Goal: Information Seeking & Learning: Learn about a topic

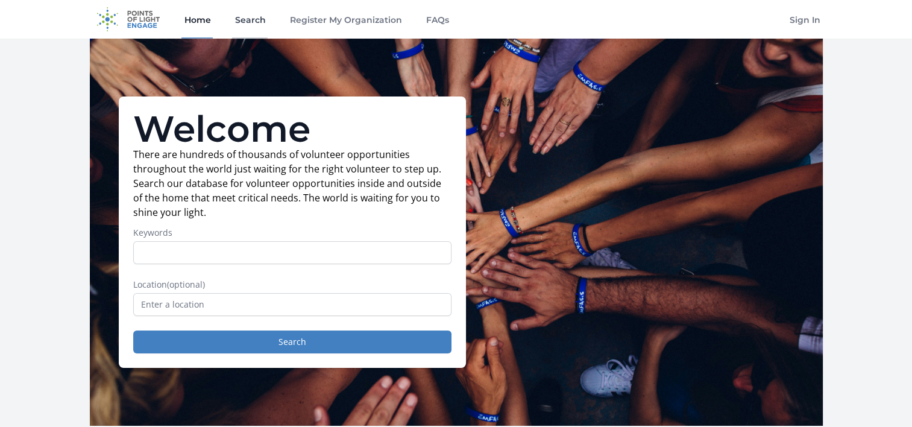
click at [245, 19] on link "Search" at bounding box center [250, 19] width 36 height 39
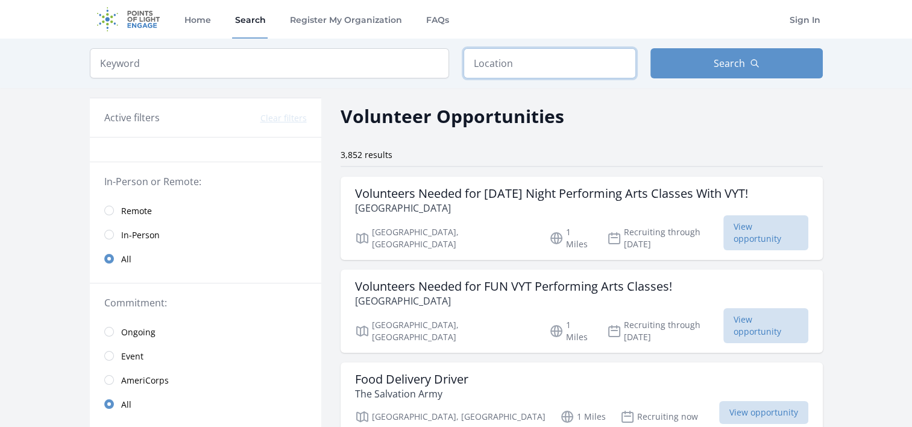
click at [506, 67] on input "text" at bounding box center [550, 63] width 172 height 30
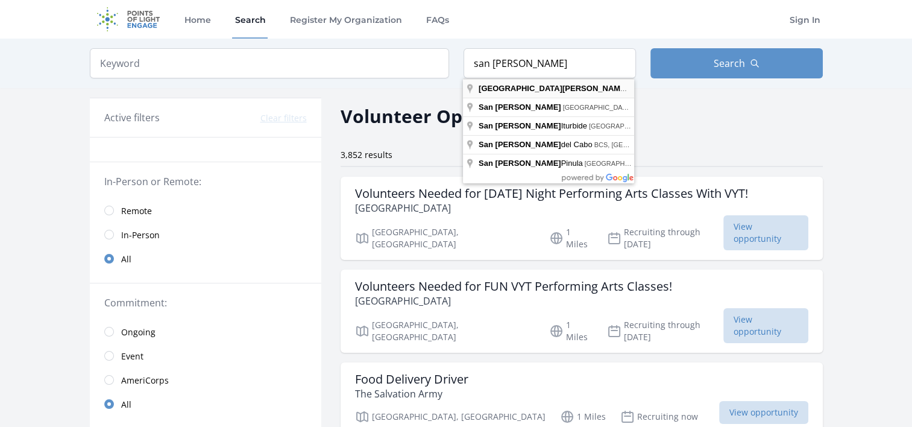
type input "San Jose, CA, USA"
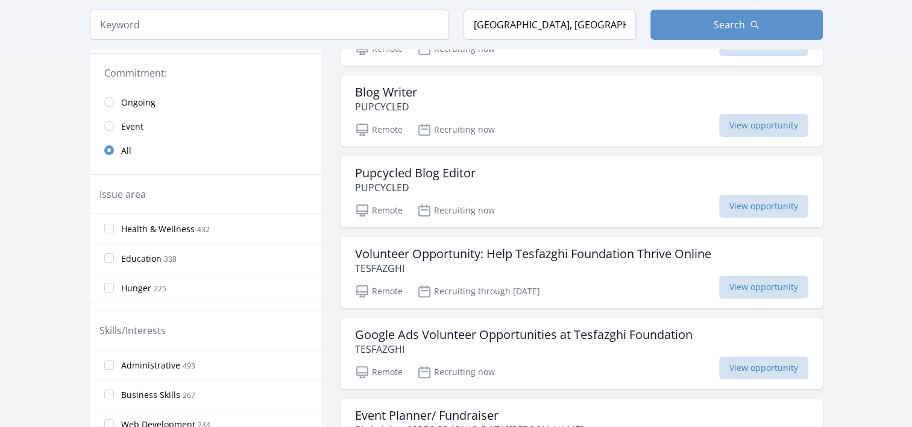
scroll to position [278, 0]
click at [554, 116] on div "Blog Writer PUPCYCLED Remote Recruiting now View opportunity" at bounding box center [582, 110] width 482 height 71
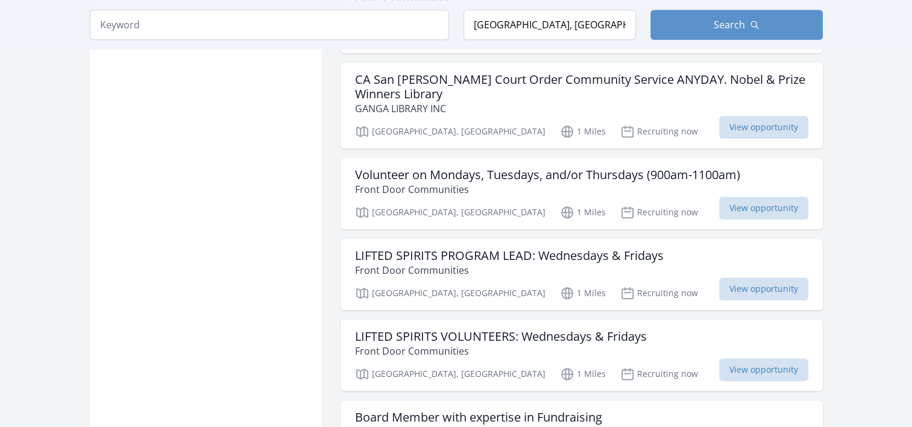
scroll to position [1341, 0]
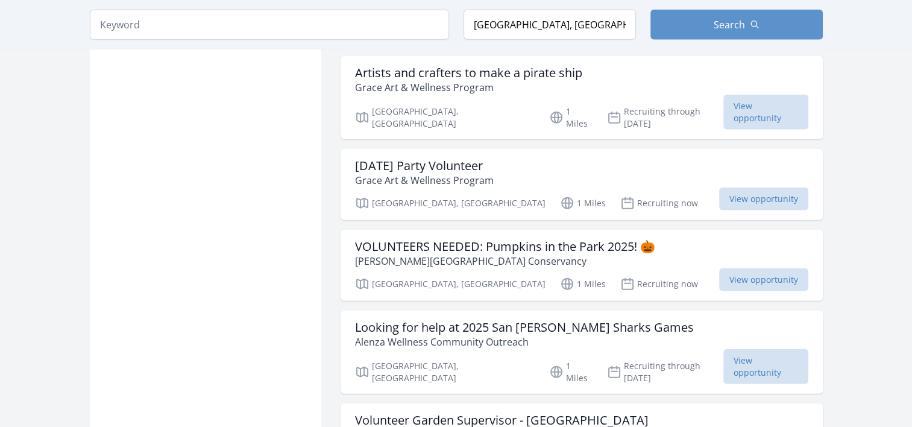
scroll to position [2869, 0]
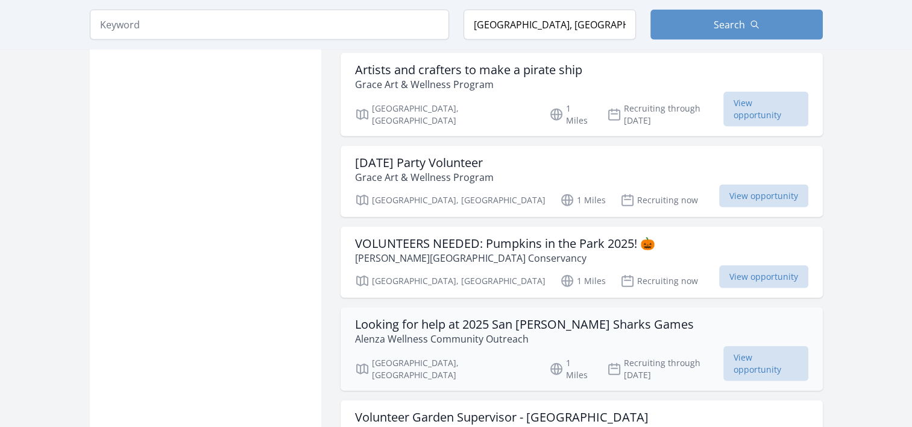
click at [367, 317] on h3 "Looking for help at 2025 San Jose Sharks Games" at bounding box center [524, 324] width 339 height 14
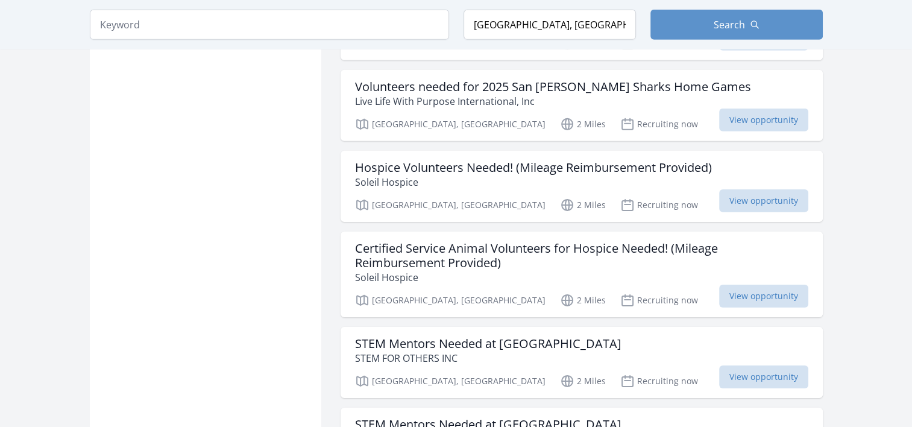
scroll to position [3810, 0]
click at [441, 159] on h3 "Hospice Volunteers Needed! (Mileage Reimbursement Provided)" at bounding box center [533, 166] width 357 height 14
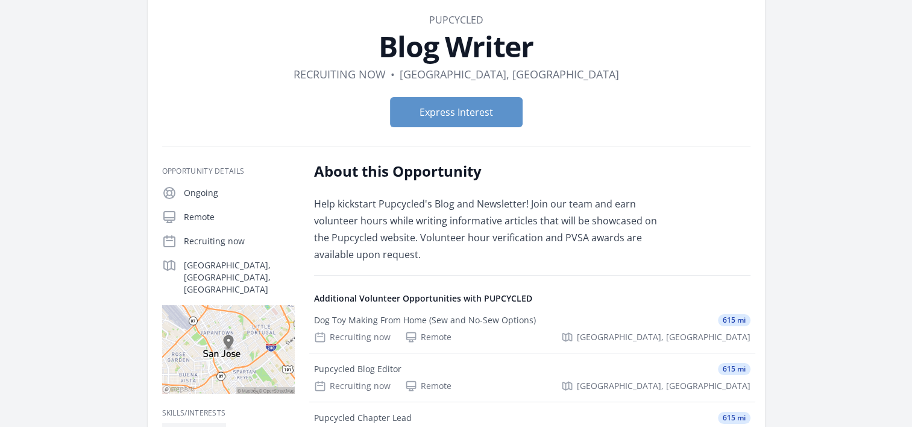
scroll to position [60, 0]
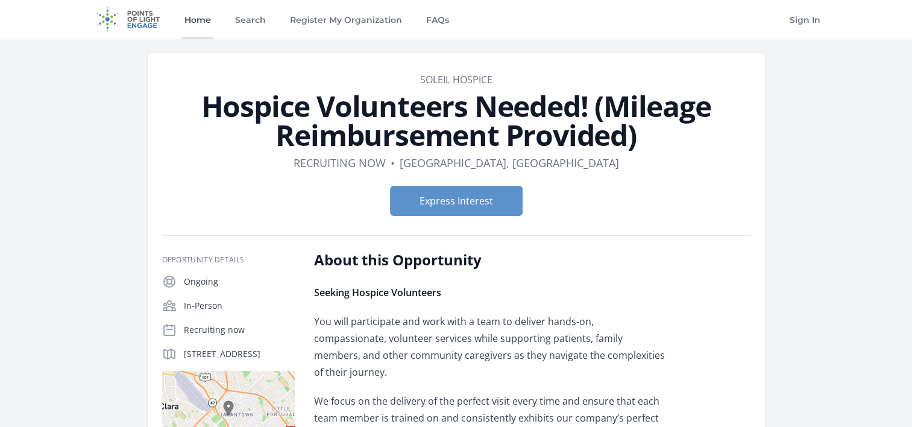
click at [204, 15] on link "Home" at bounding box center [196, 19] width 31 height 39
